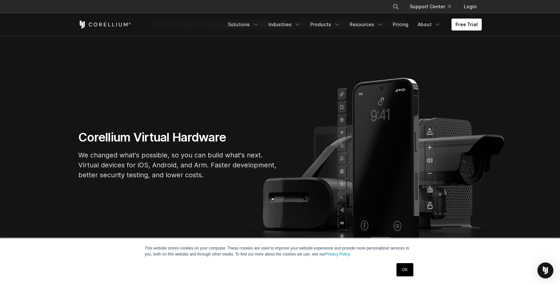
scroll to position [32, 0]
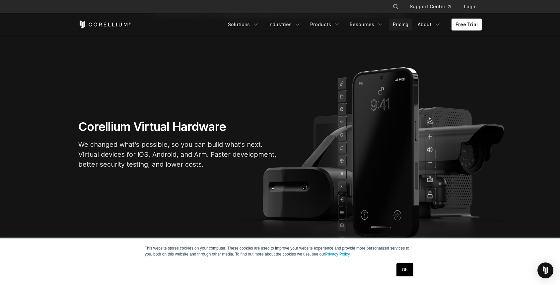
click at [406, 25] on link "Pricing" at bounding box center [401, 25] width 24 height 12
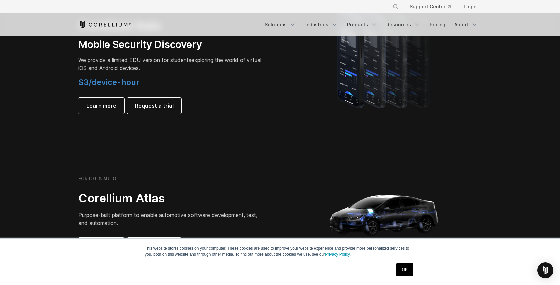
scroll to position [456, 0]
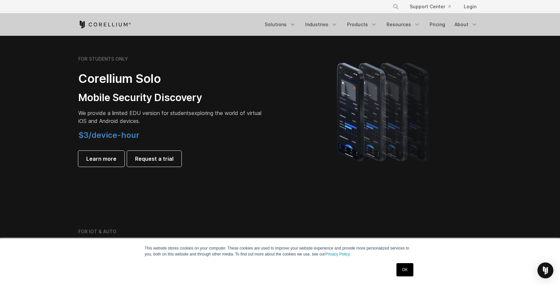
click at [86, 116] on span "We provide a limited EDU version for students" at bounding box center [134, 113] width 113 height 7
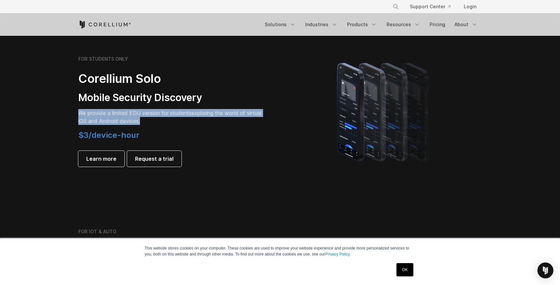
click at [86, 116] on span "We provide a limited EDU version for students" at bounding box center [134, 113] width 113 height 7
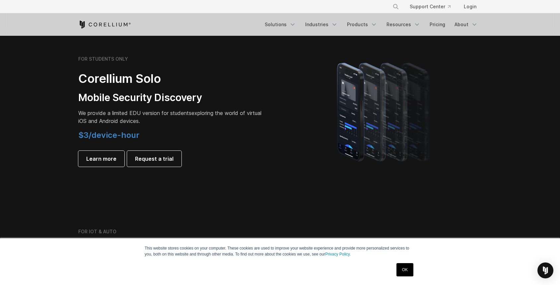
click at [123, 135] on span "$3/device-hour" at bounding box center [108, 135] width 61 height 10
click at [110, 154] on link "Learn more" at bounding box center [101, 159] width 46 height 16
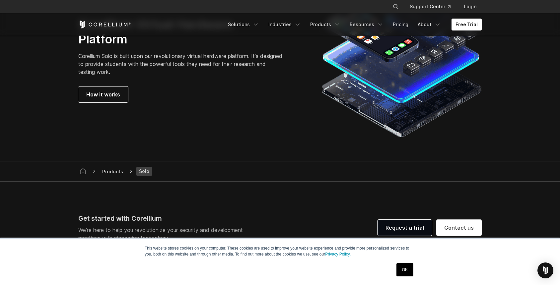
scroll to position [1394, 0]
